Goal: Understand process/instructions: Learn how to perform a task or action

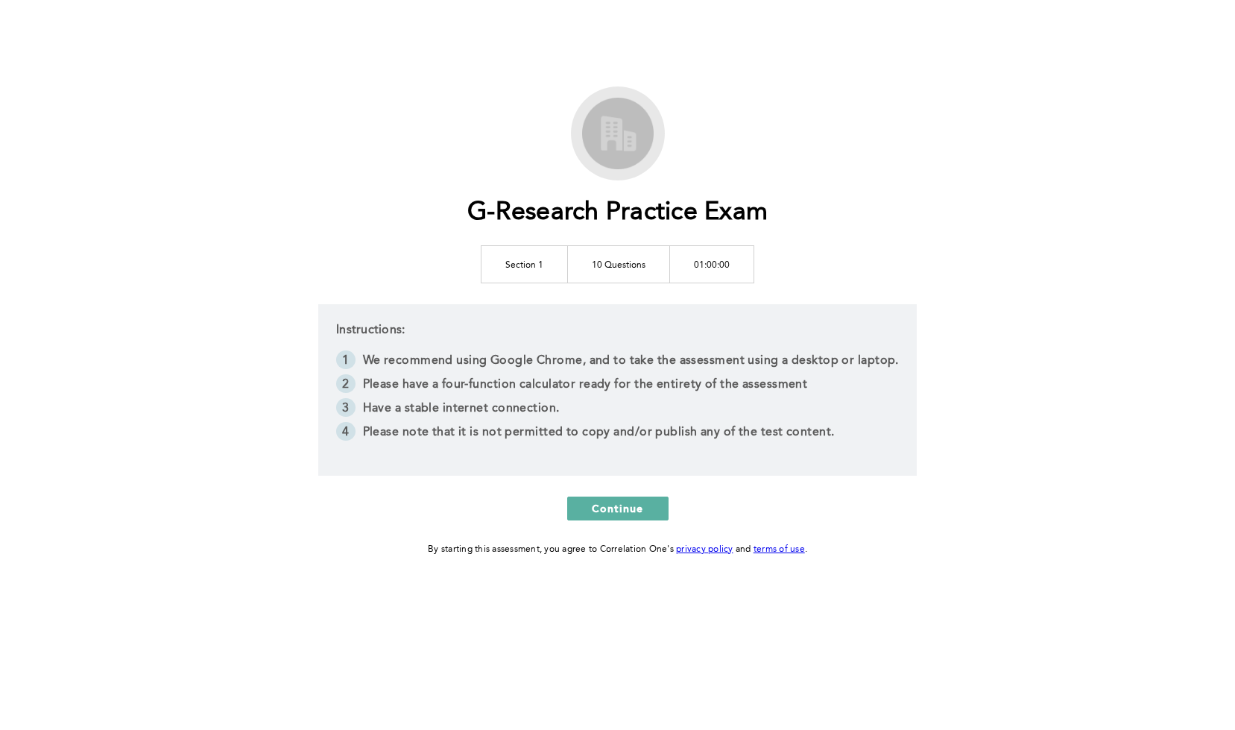
click at [615, 265] on td "10 Questions" at bounding box center [619, 263] width 102 height 37
click at [623, 325] on div "Instructions: We recommend using Google Chrome, and to take the assessment usin…" at bounding box center [617, 389] width 599 height 171
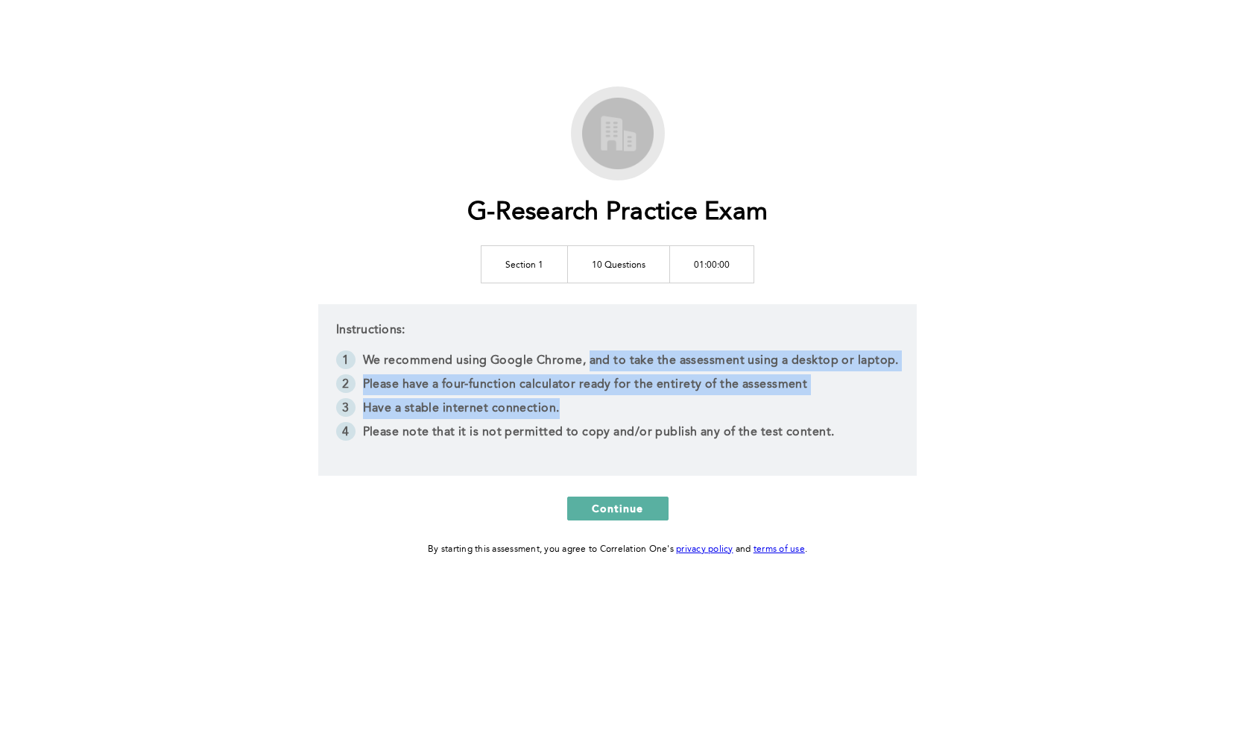
drag, startPoint x: 586, startPoint y: 355, endPoint x: 641, endPoint y: 419, distance: 84.6
click at [641, 419] on ol "We recommend using Google Chrome, and to take the assessment using a desktop or…" at bounding box center [617, 397] width 563 height 95
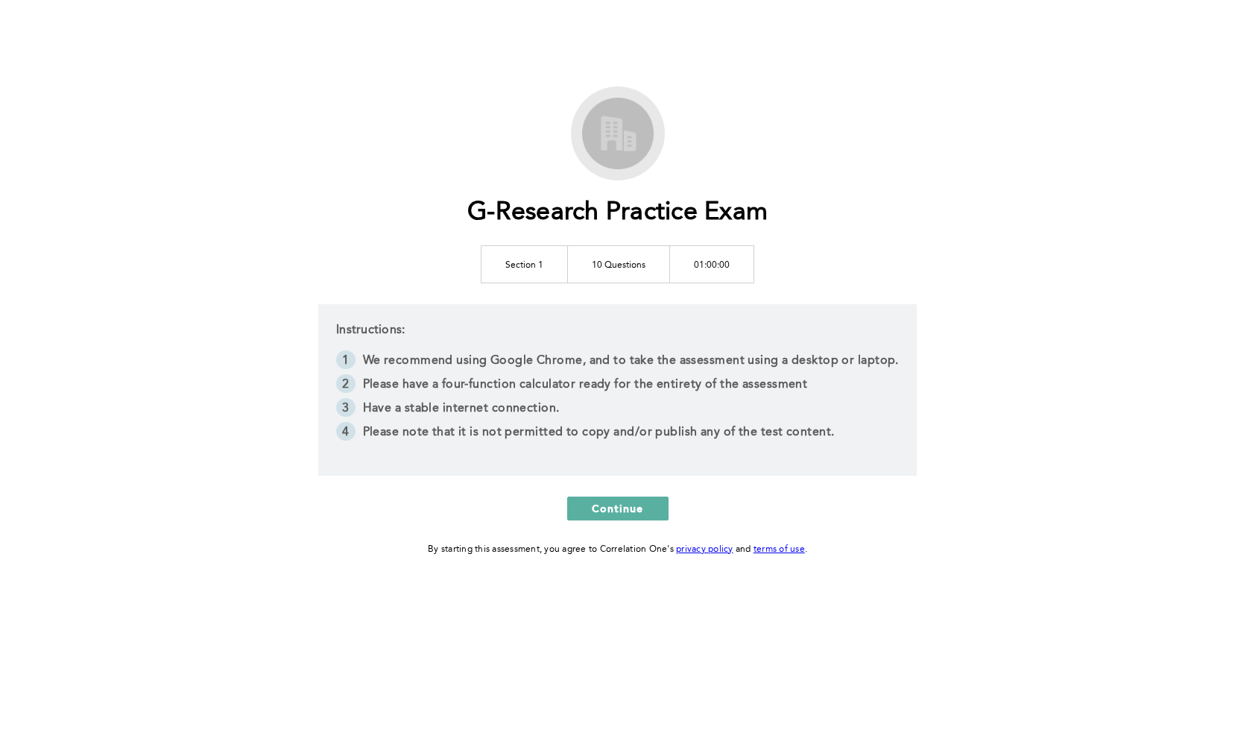
click at [641, 435] on li "Please note that it is not permitted to copy and/or publish any of the test con…" at bounding box center [617, 434] width 563 height 24
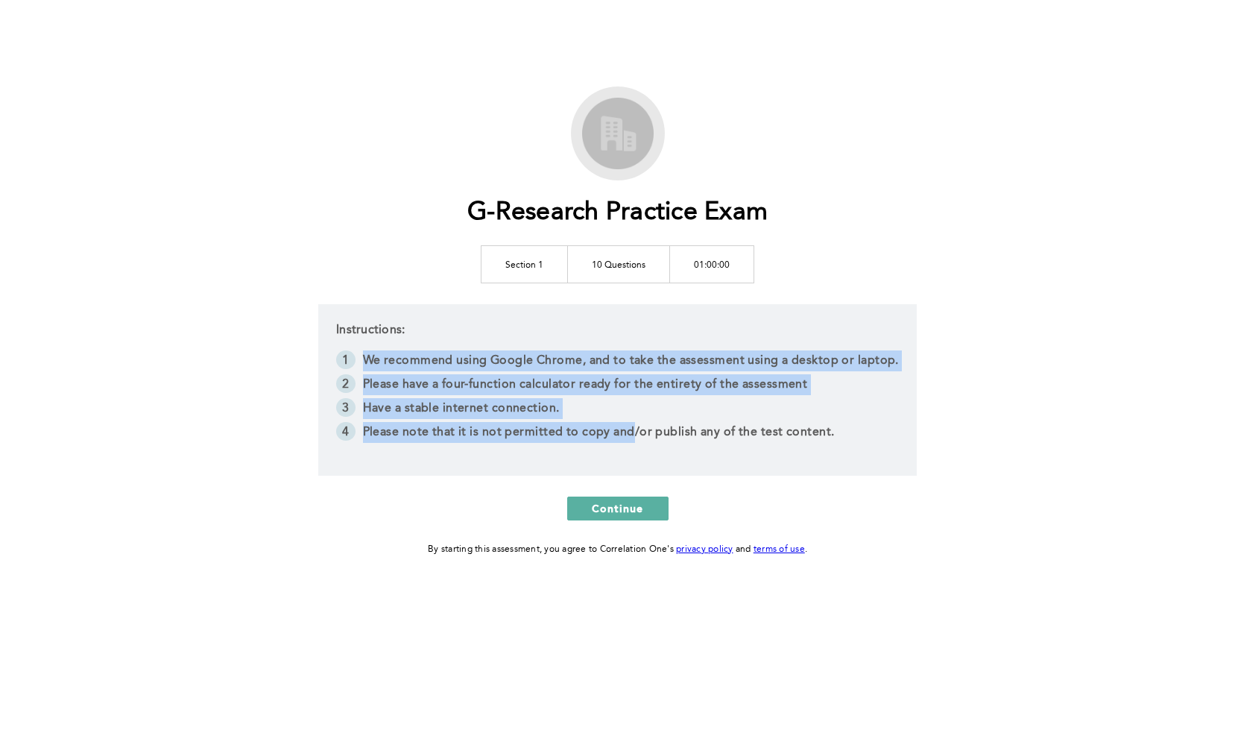
drag, startPoint x: 634, startPoint y: 341, endPoint x: 634, endPoint y: 432, distance: 90.2
click at [634, 432] on div "Instructions: We recommend using Google Chrome, and to take the assessment usin…" at bounding box center [617, 389] width 599 height 171
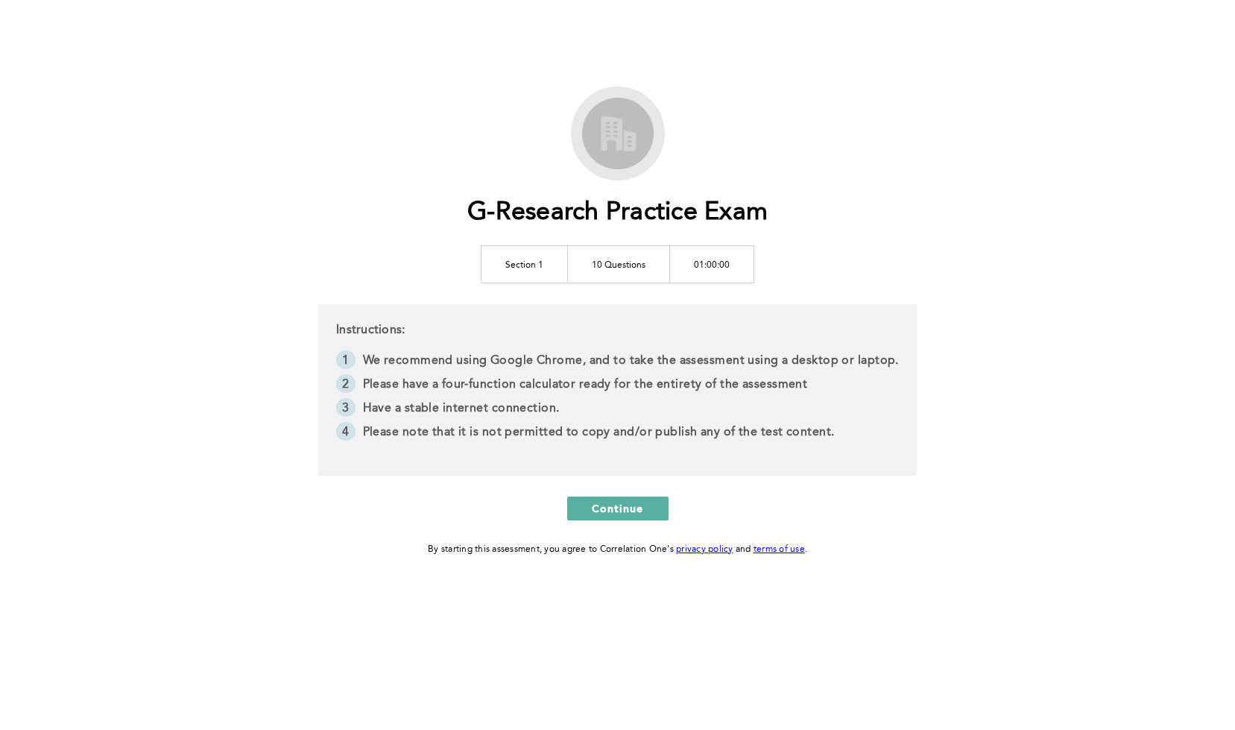
click at [640, 443] on li "Please note that it is not permitted to copy and/or publish any of the test con…" at bounding box center [617, 434] width 563 height 24
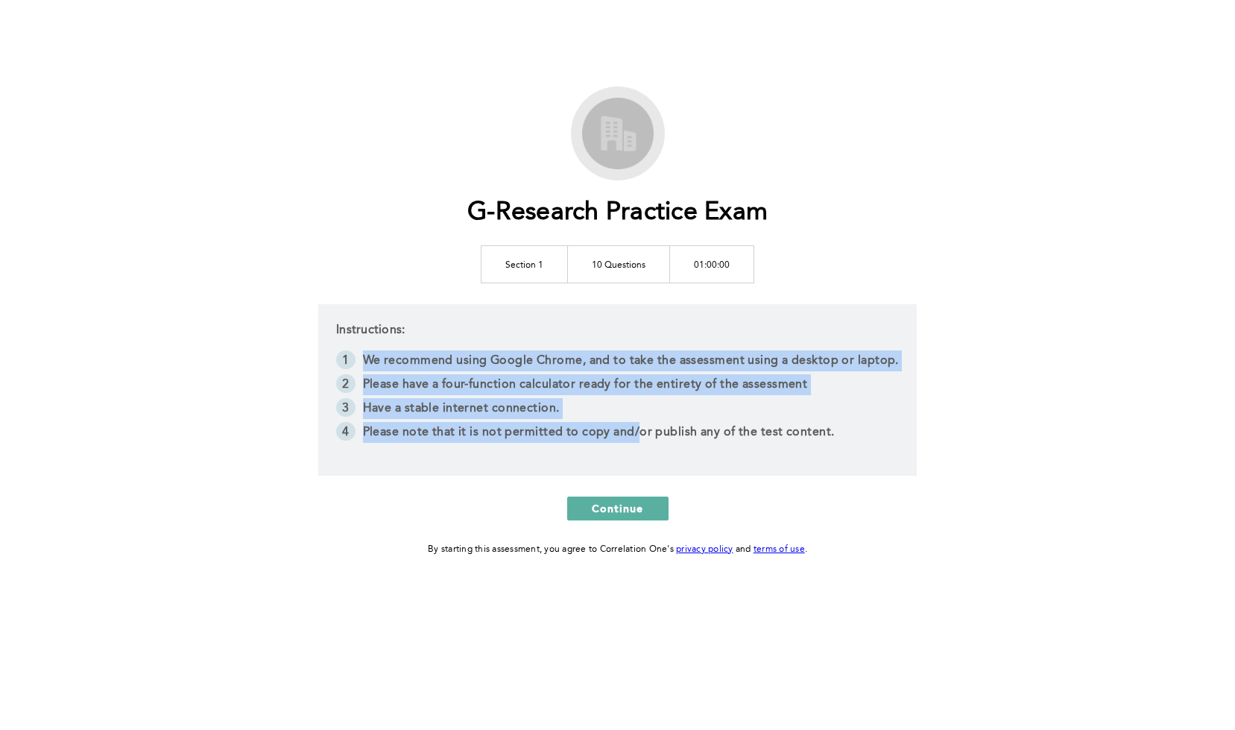
drag, startPoint x: 643, startPoint y: 438, endPoint x: 610, endPoint y: 335, distance: 107.7
click at [610, 335] on div "Instructions: We recommend using Google Chrome, and to take the assessment usin…" at bounding box center [617, 389] width 599 height 171
click at [616, 368] on li "We recommend using Google Chrome, and to take the assessment using a desktop or…" at bounding box center [617, 362] width 563 height 24
